Goal: Task Accomplishment & Management: Manage account settings

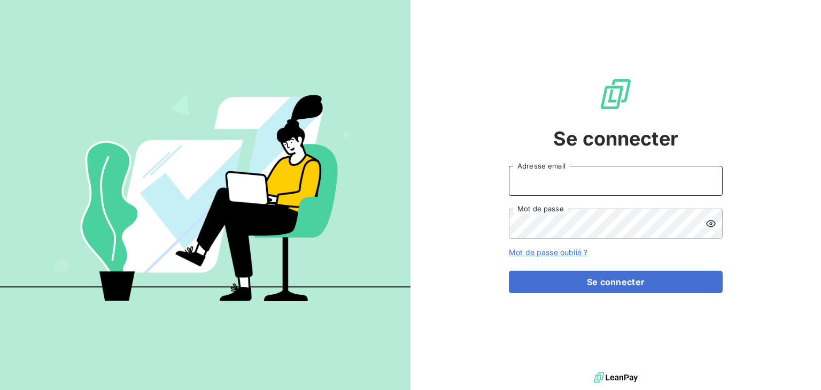
drag, startPoint x: 560, startPoint y: 186, endPoint x: 560, endPoint y: 191, distance: 5.4
click at [560, 186] on input "Adresse email" at bounding box center [616, 181] width 214 height 30
type input "[EMAIL_ADDRESS][DOMAIN_NAME]"
click at [509, 271] on button "Se connecter" at bounding box center [616, 282] width 214 height 22
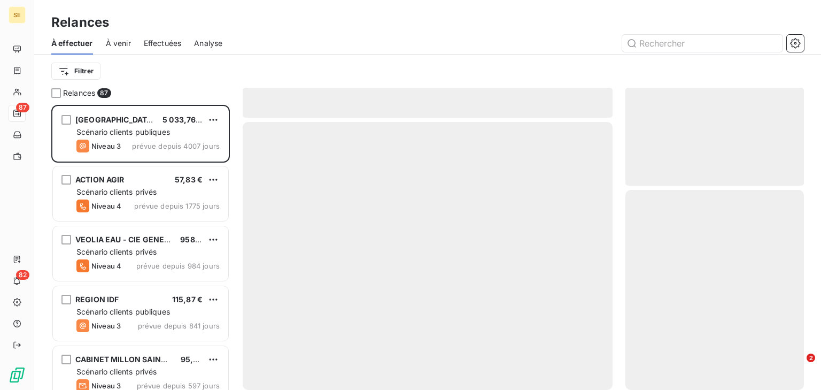
scroll to position [278, 172]
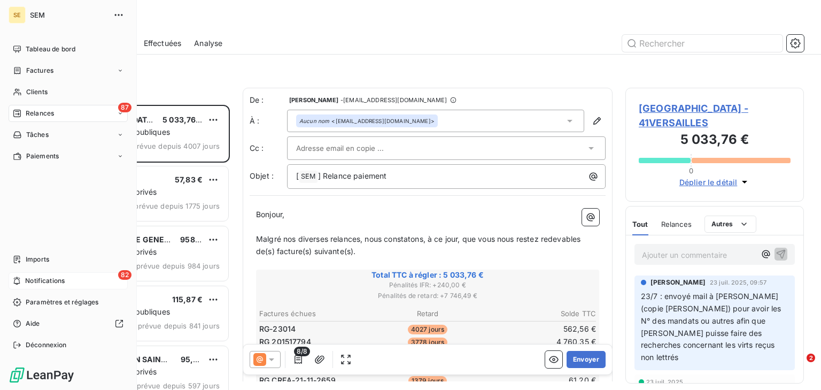
click at [24, 275] on div "82 Notifications" at bounding box center [68, 280] width 119 height 17
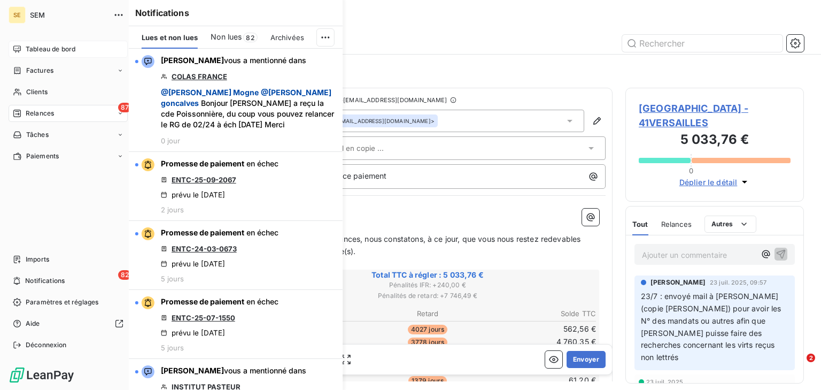
click at [19, 49] on icon at bounding box center [17, 49] width 9 height 9
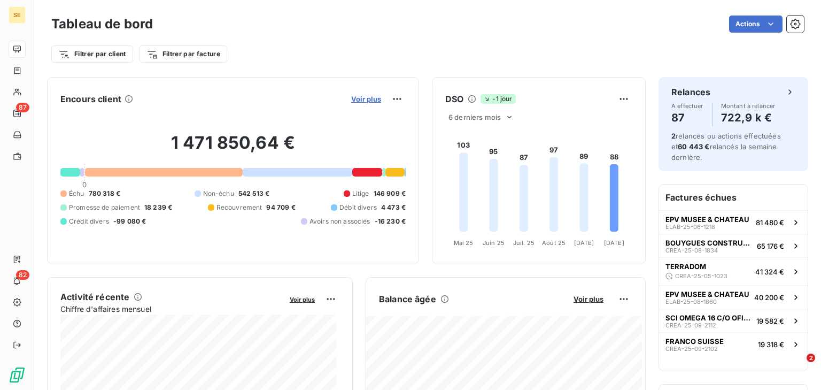
click at [363, 98] on span "Voir plus" at bounding box center [366, 99] width 30 height 9
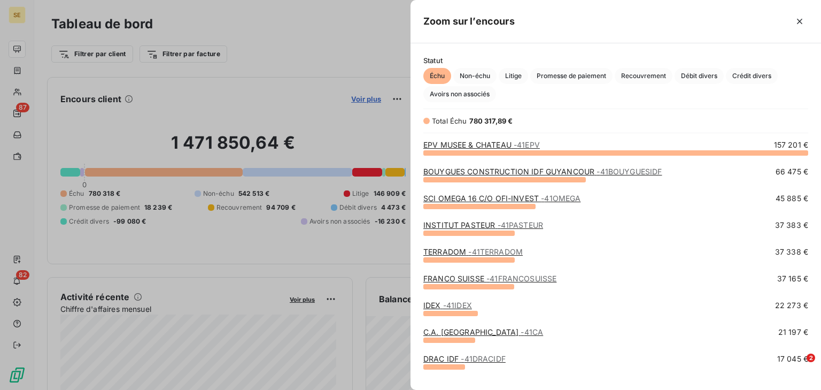
scroll to position [231, 404]
click at [479, 74] on span "Non-échu" at bounding box center [474, 76] width 43 height 16
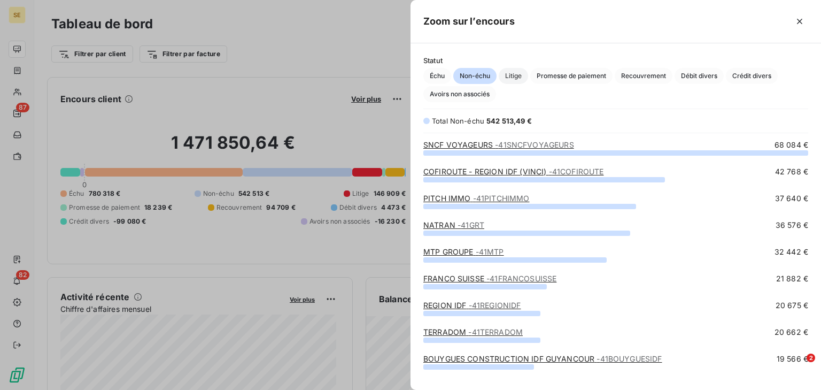
click at [507, 78] on span "Litige" at bounding box center [513, 76] width 29 height 16
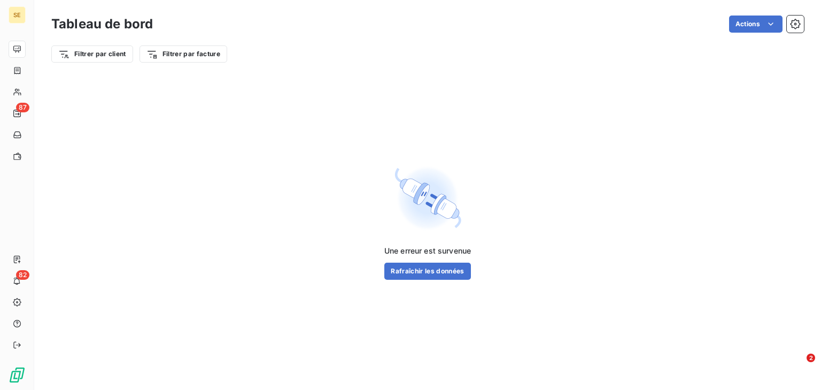
click at [426, 279] on div "Une erreur est survenue Rafraîchir les données" at bounding box center [427, 222] width 787 height 302
click at [428, 273] on button "Rafraîchir les données" at bounding box center [427, 271] width 87 height 17
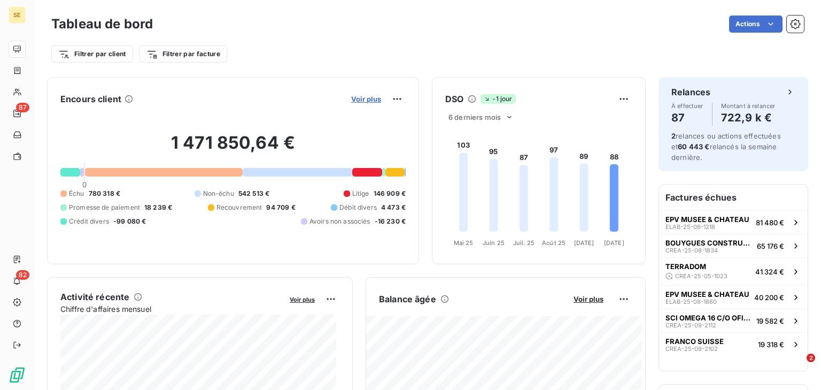
click at [367, 101] on span "Voir plus" at bounding box center [366, 99] width 30 height 9
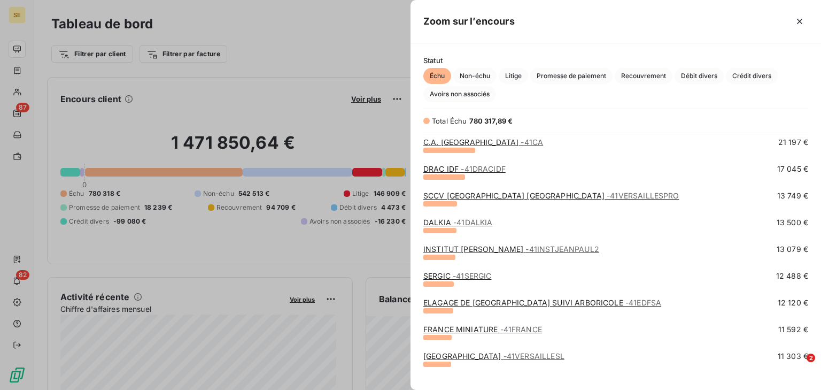
scroll to position [0, 0]
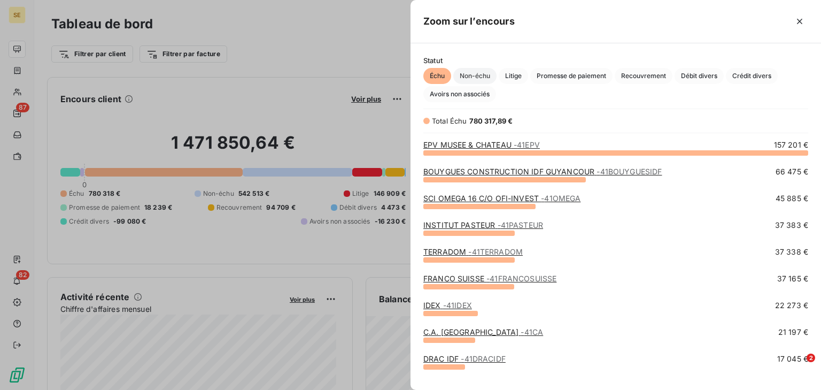
click at [476, 72] on span "Non-échu" at bounding box center [474, 76] width 43 height 16
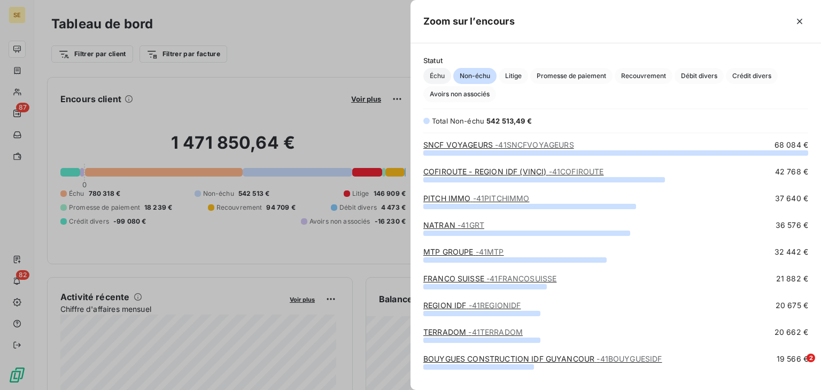
scroll to position [231, 404]
click at [456, 250] on link "MTP GROUPE - 41MTP" at bounding box center [464, 251] width 81 height 9
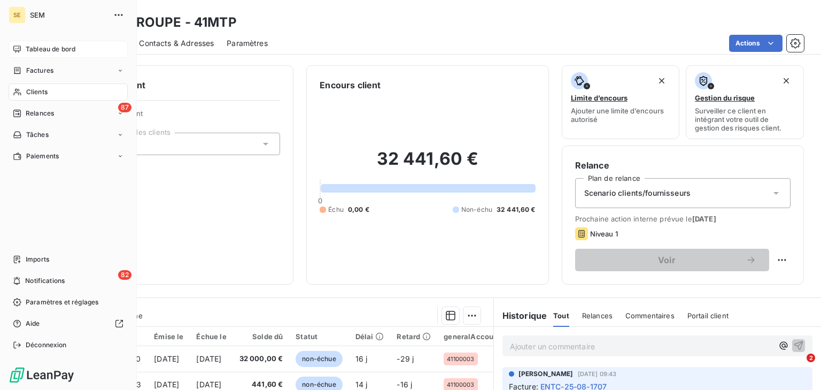
click at [37, 45] on span "Tableau de bord" at bounding box center [51, 49] width 50 height 10
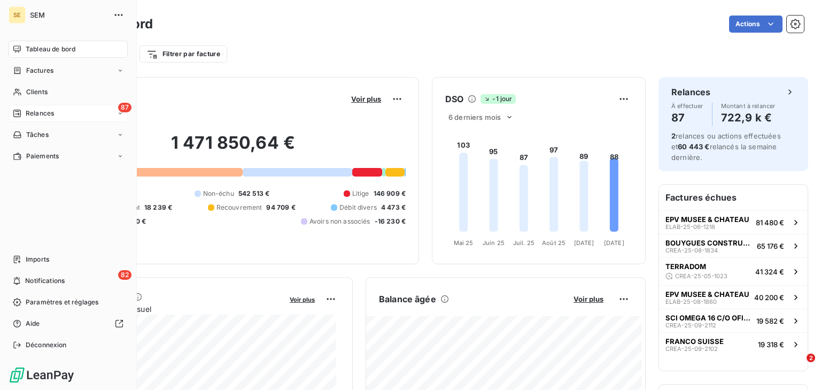
click at [37, 110] on span "Relances" at bounding box center [40, 114] width 28 height 10
click at [37, 101] on nav "Tableau de bord Factures Clients 87 Relances Tâches Paiements" at bounding box center [68, 103] width 119 height 124
click at [34, 116] on span "Relances" at bounding box center [40, 114] width 28 height 10
click at [94, 109] on div "87 Relances" at bounding box center [68, 113] width 119 height 17
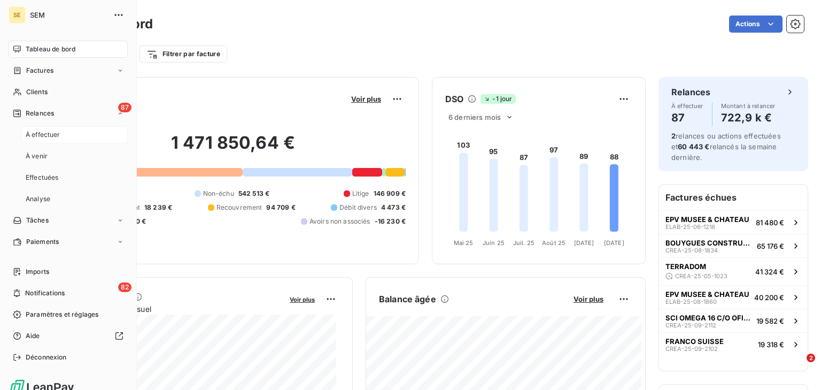
click at [80, 133] on div "À effectuer" at bounding box center [74, 134] width 106 height 17
click at [45, 180] on span "Effectuées" at bounding box center [42, 178] width 33 height 10
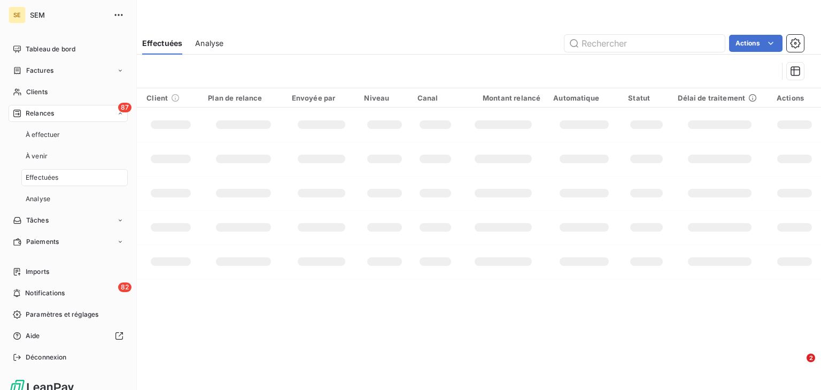
click at [45, 180] on span "Effectuées" at bounding box center [42, 178] width 33 height 10
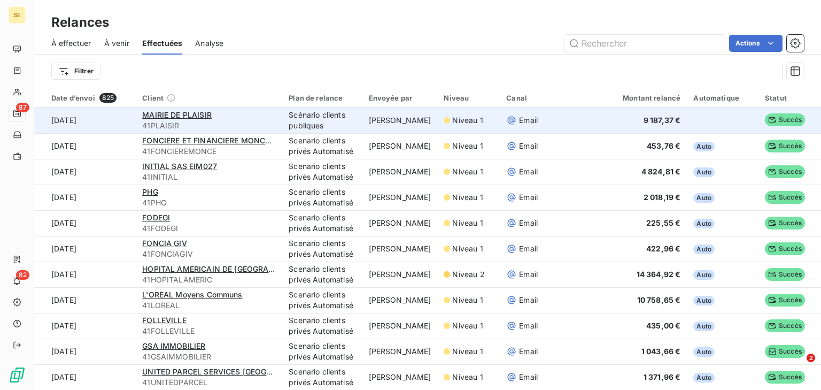
click at [241, 115] on div "MAIRIE DE PLAISIR" at bounding box center [209, 115] width 134 height 11
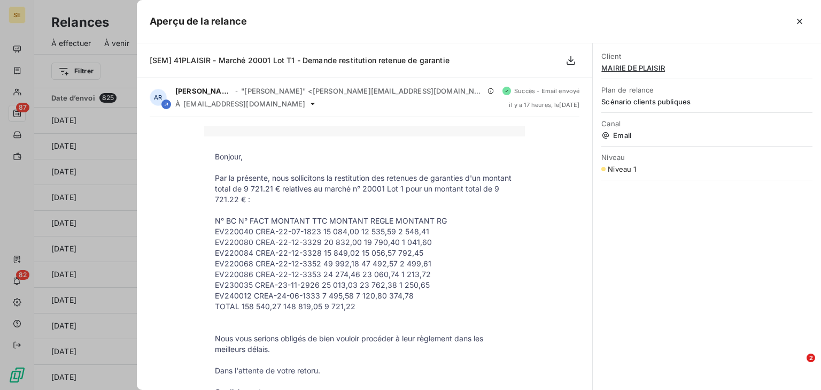
click at [799, 18] on icon "button" at bounding box center [800, 21] width 11 height 11
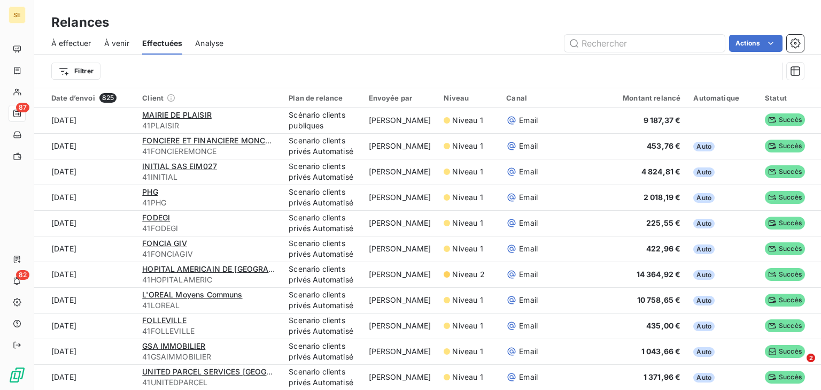
click at [114, 45] on span "À venir" at bounding box center [116, 43] width 25 height 11
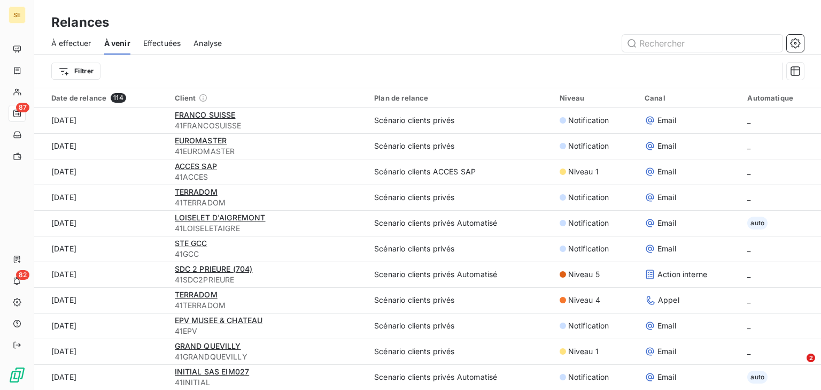
click at [157, 51] on div "Effectuées" at bounding box center [162, 43] width 38 height 22
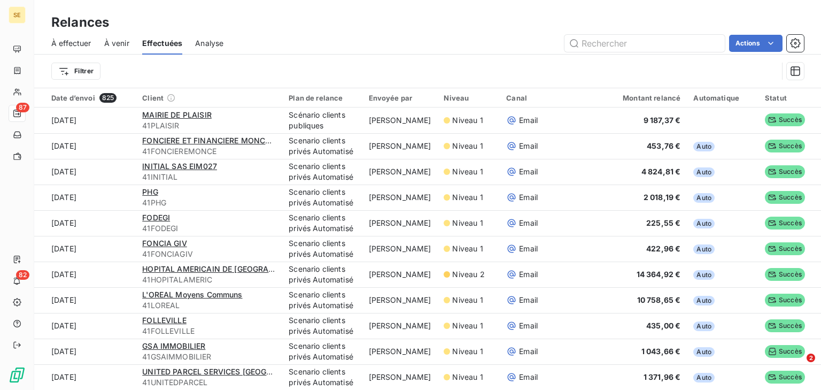
click at [116, 41] on span "À venir" at bounding box center [116, 43] width 25 height 11
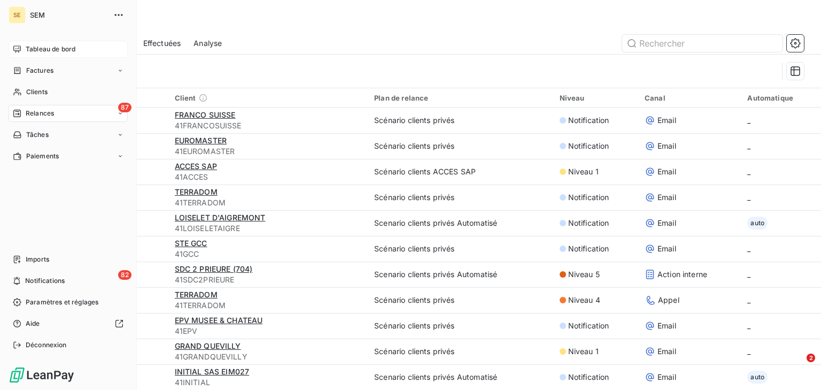
click at [23, 53] on div "Tableau de bord" at bounding box center [68, 49] width 119 height 17
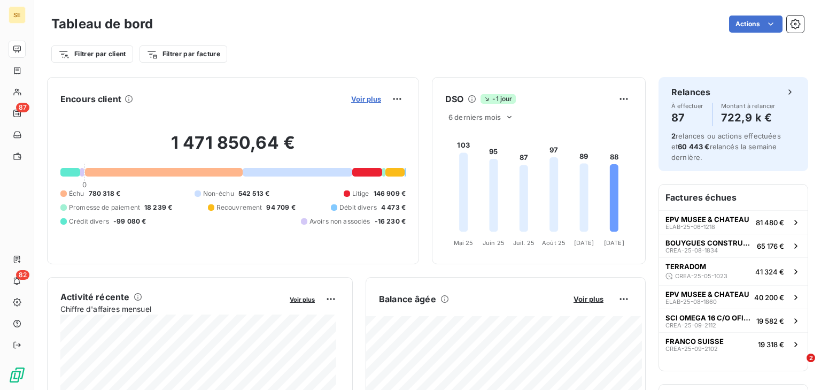
click at [363, 101] on span "Voir plus" at bounding box center [366, 99] width 30 height 9
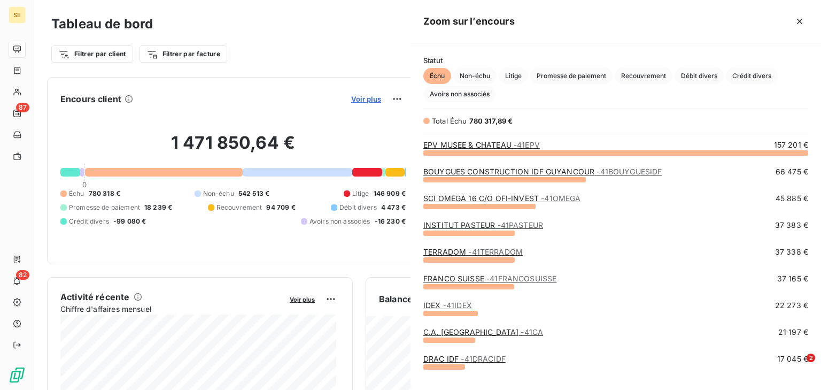
scroll to position [231, 404]
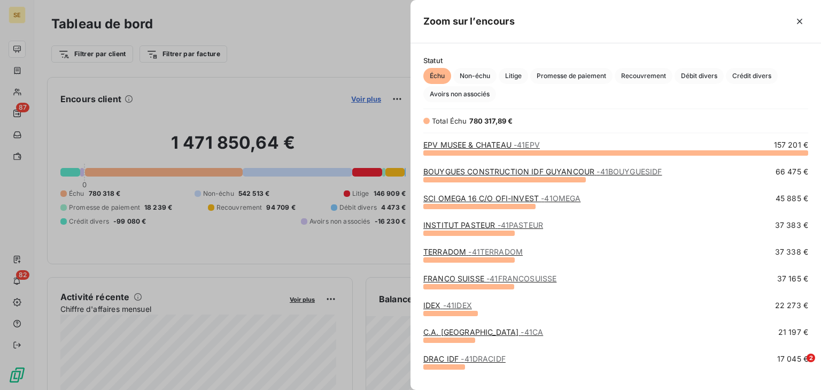
click at [363, 101] on div at bounding box center [410, 195] width 821 height 390
